Goal: Task Accomplishment & Management: Manage account settings

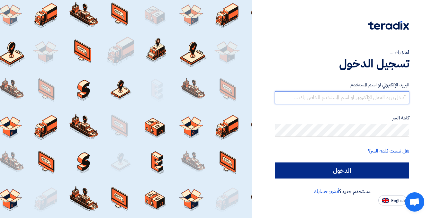
type input "[EMAIL_ADDRESS][DOMAIN_NAME]"
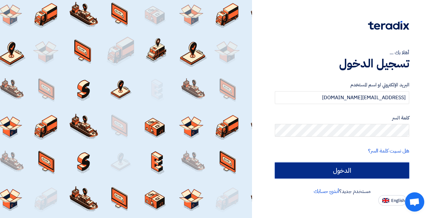
click at [371, 171] on input "الدخول" at bounding box center [342, 171] width 134 height 16
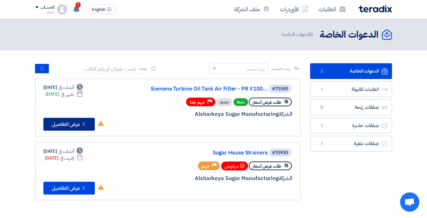
click at [73, 126] on button "Check details عرض التفاصيل" at bounding box center [68, 124] width 51 height 13
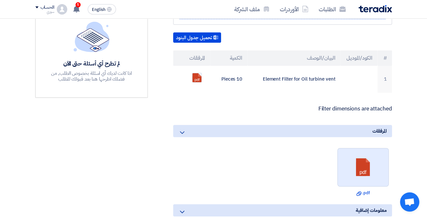
scroll to position [193, 0]
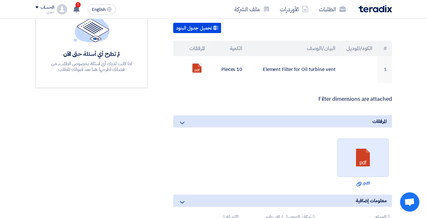
click at [360, 155] on link at bounding box center [363, 158] width 51 height 39
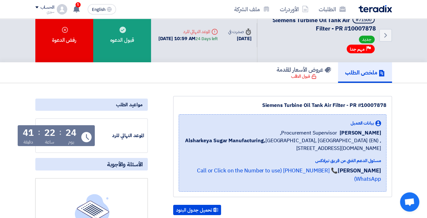
scroll to position [0, 0]
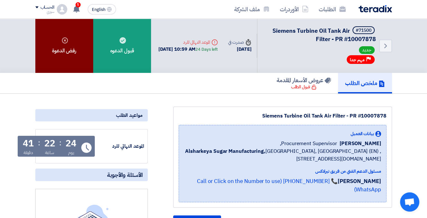
click at [64, 53] on div "رفض الدعوة" at bounding box center [64, 46] width 58 height 54
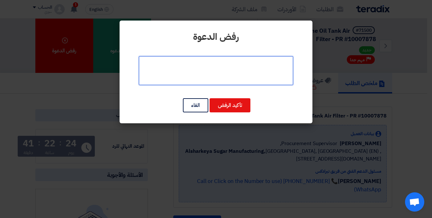
click at [242, 72] on textarea at bounding box center [216, 70] width 154 height 29
paste textarea "نعتذر عن تقديم عرض سعر مناسب حيث اننا لا نتعامل فى هذة البنود في الوقت الحالى."
click at [249, 69] on textarea at bounding box center [216, 70] width 154 height 29
drag, startPoint x: 154, startPoint y: 73, endPoint x: 195, endPoint y: 73, distance: 40.8
click at [195, 73] on textarea at bounding box center [216, 70] width 154 height 29
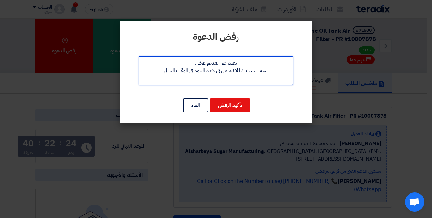
click at [195, 73] on textarea at bounding box center [216, 70] width 154 height 29
drag, startPoint x: 157, startPoint y: 73, endPoint x: 193, endPoint y: 73, distance: 36.0
click at [193, 73] on textarea at bounding box center [216, 70] width 154 height 29
type textarea "نعتذر عن تقديم عرض سعر حيث اننا لا نتعامل فى هذة البنود"
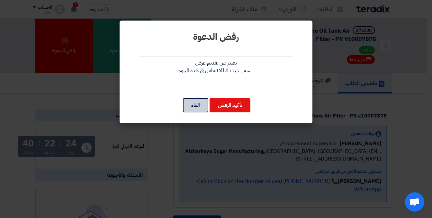
click at [201, 103] on button "الغاء" at bounding box center [195, 105] width 25 height 14
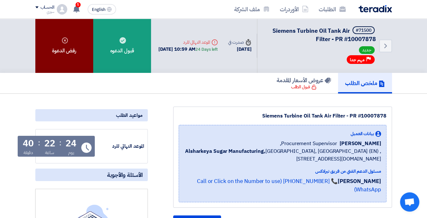
click at [53, 47] on div "رفض الدعوة" at bounding box center [64, 46] width 58 height 54
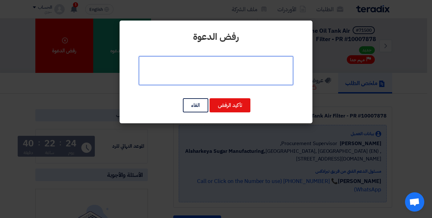
paste textarea "نعتذر عن تقديم عرض سعر مناسب حيث اننا لا نتعامل فى هذة البنود في الوقت الحالى."
drag, startPoint x: 156, startPoint y: 72, endPoint x: 187, endPoint y: 72, distance: 30.9
click at [187, 72] on textarea at bounding box center [216, 70] width 154 height 29
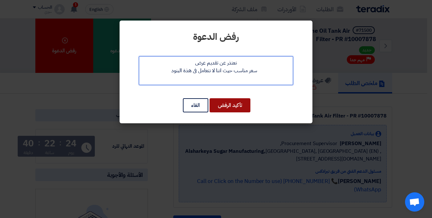
type textarea "نعتذر عن تقديم عرض سعر مناسب حيث اننا لا نتعامل فى هذة البنود"
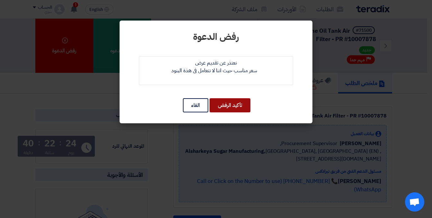
click at [234, 105] on button "تأكيد الرفض" at bounding box center [230, 105] width 41 height 14
